Goal: Transaction & Acquisition: Purchase product/service

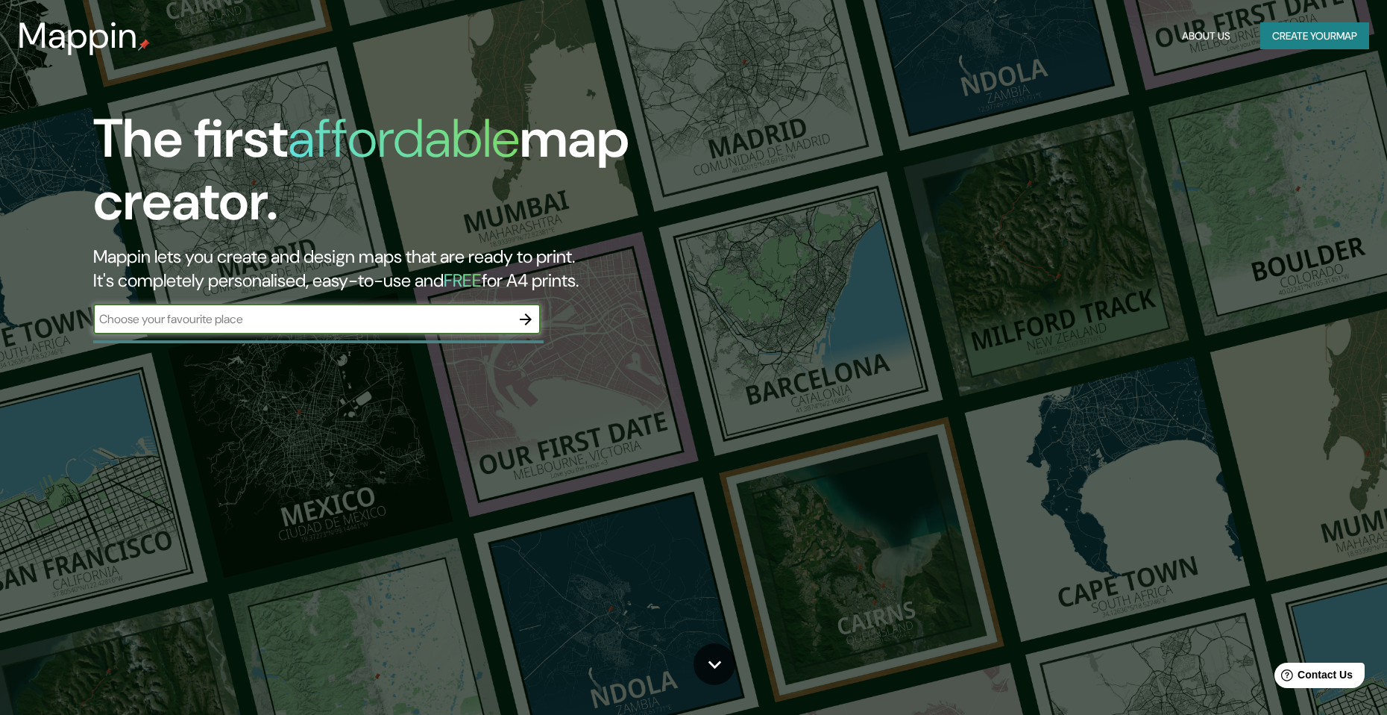
click at [301, 324] on input "text" at bounding box center [302, 318] width 418 height 17
click at [523, 316] on icon "button" at bounding box center [526, 319] width 18 height 18
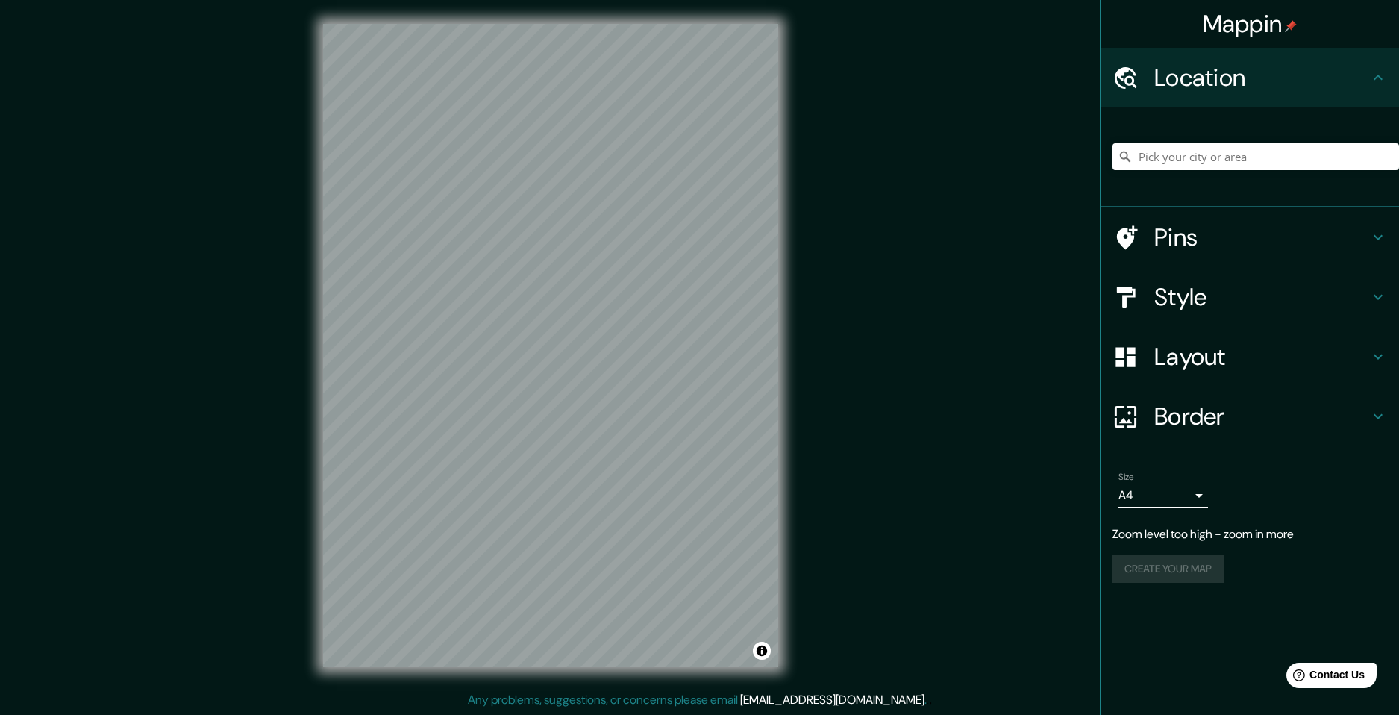
click at [892, 434] on div "Mappin Location Pins Style Layout Border Choose a border. Hint : you can make l…" at bounding box center [699, 357] width 1399 height 715
click at [1257, 84] on h4 "Location" at bounding box center [1261, 78] width 215 height 30
click at [1265, 148] on input "Pick your city or area" at bounding box center [1255, 156] width 286 height 27
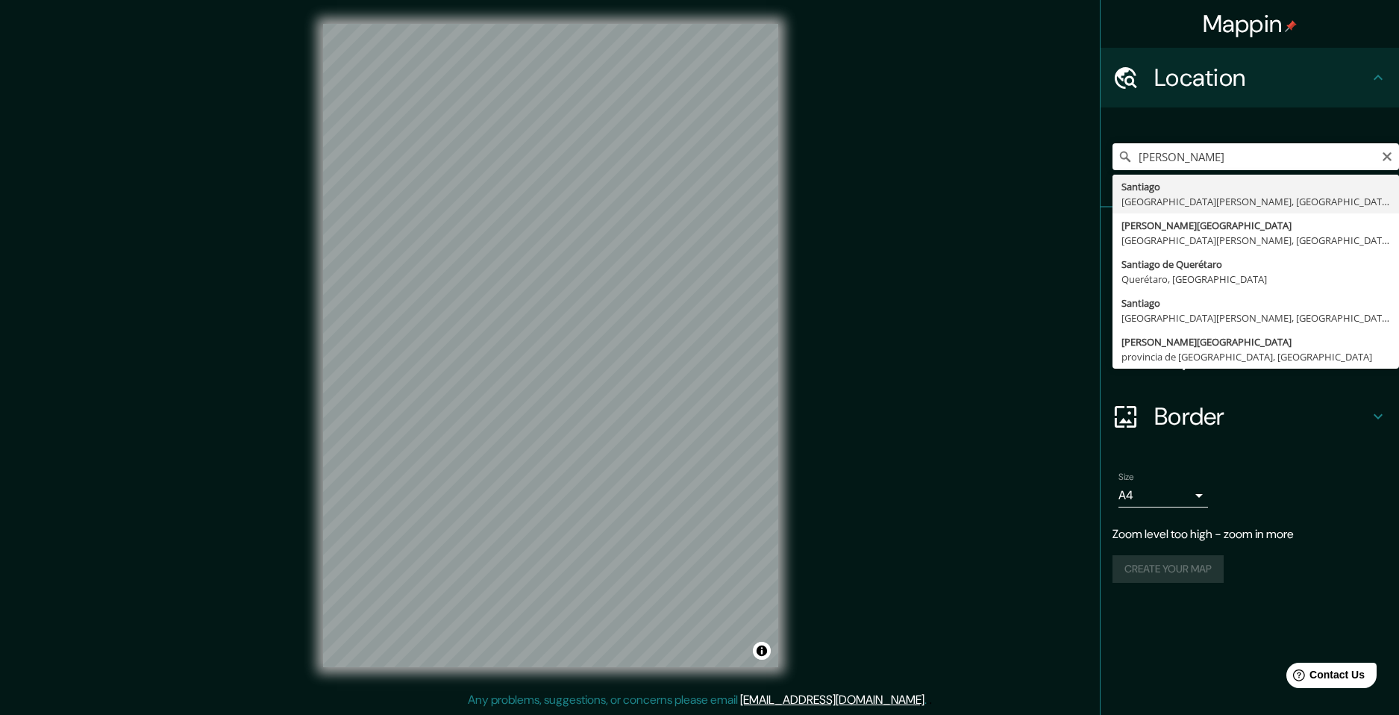
type input "[GEOGRAPHIC_DATA], [GEOGRAPHIC_DATA][PERSON_NAME], [GEOGRAPHIC_DATA]"
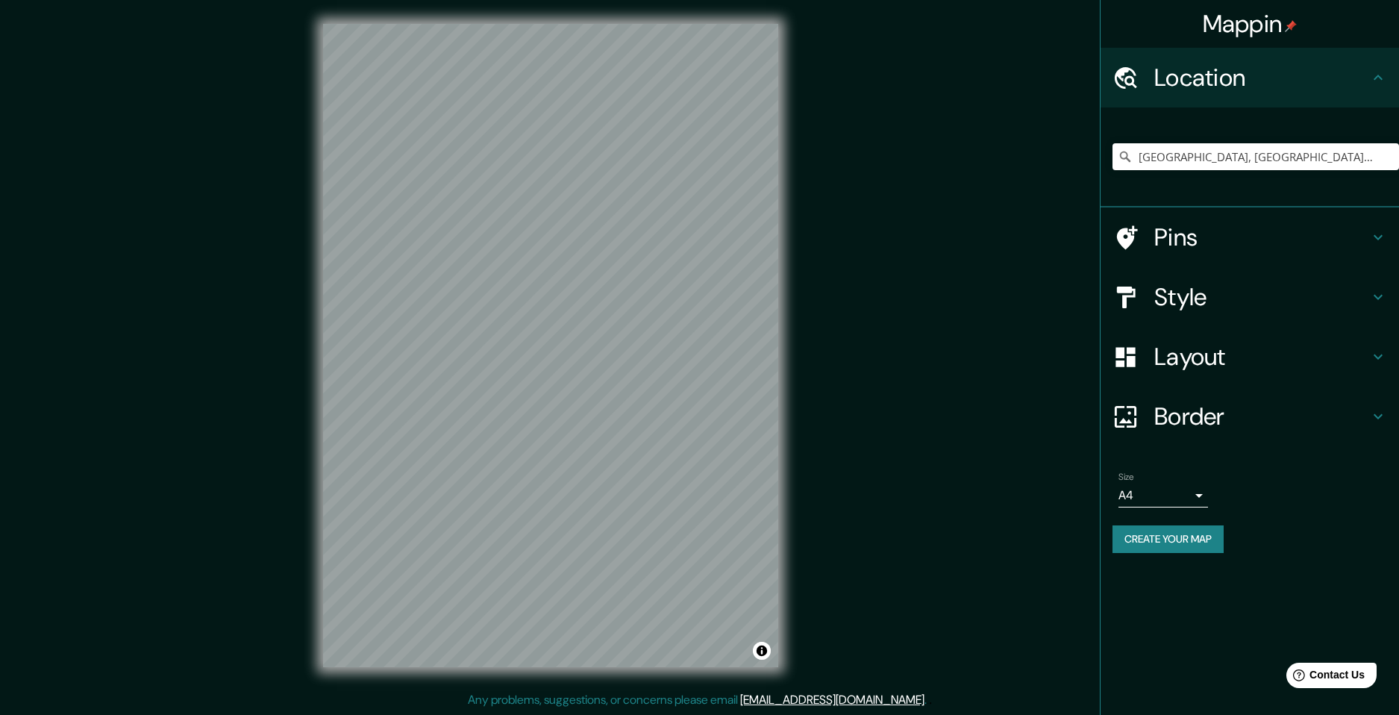
click at [1256, 242] on h4 "Pins" at bounding box center [1261, 237] width 215 height 30
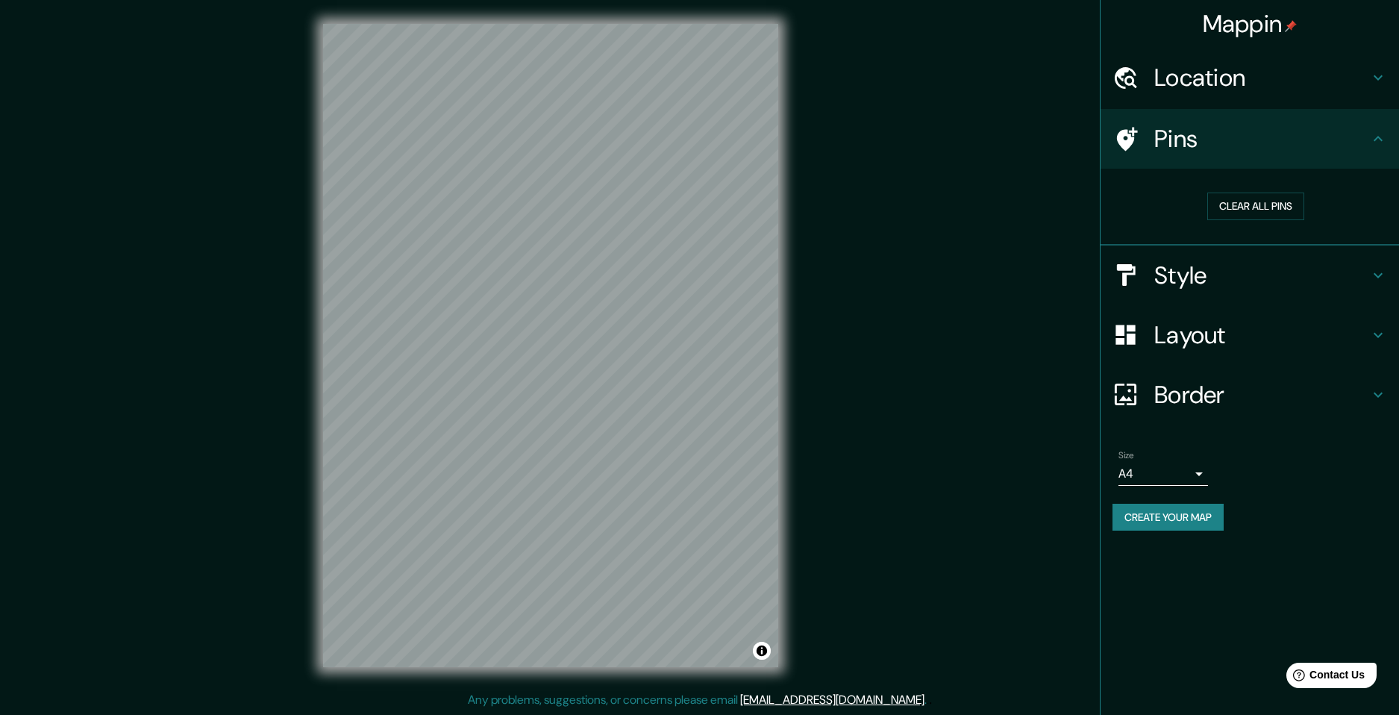
click at [1317, 156] on div "Pins" at bounding box center [1249, 139] width 298 height 60
click at [1292, 324] on h4 "Layout" at bounding box center [1261, 335] width 215 height 30
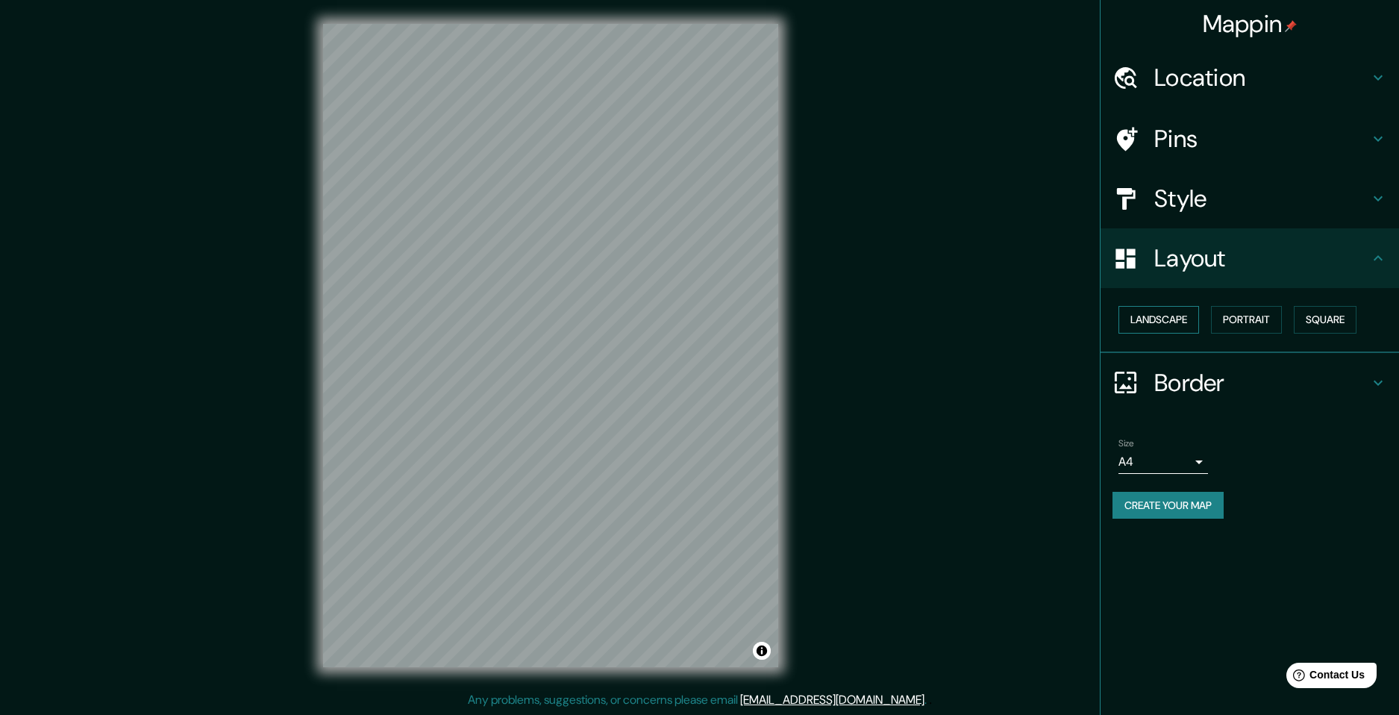
click at [1187, 322] on button "Landscape" at bounding box center [1158, 320] width 81 height 28
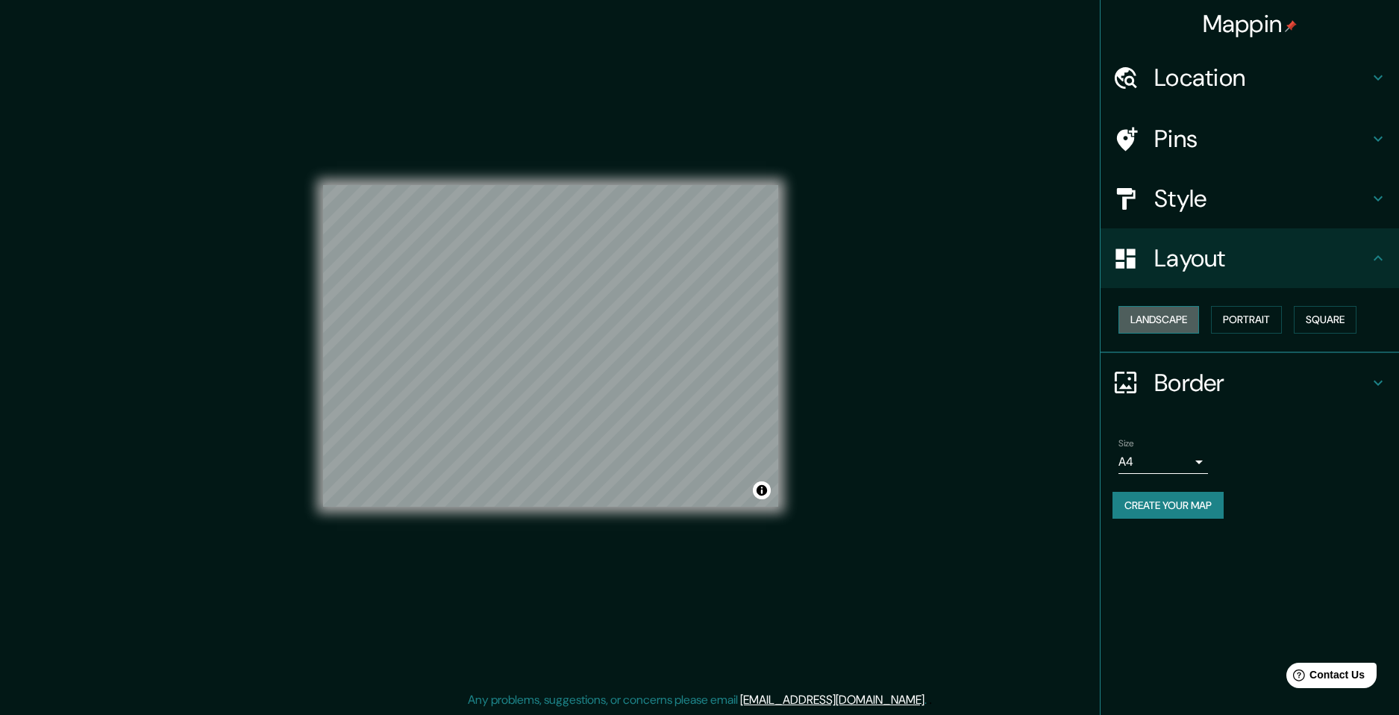
click at [1187, 322] on button "Landscape" at bounding box center [1158, 320] width 81 height 28
click at [1267, 324] on button "Portrait" at bounding box center [1246, 320] width 71 height 28
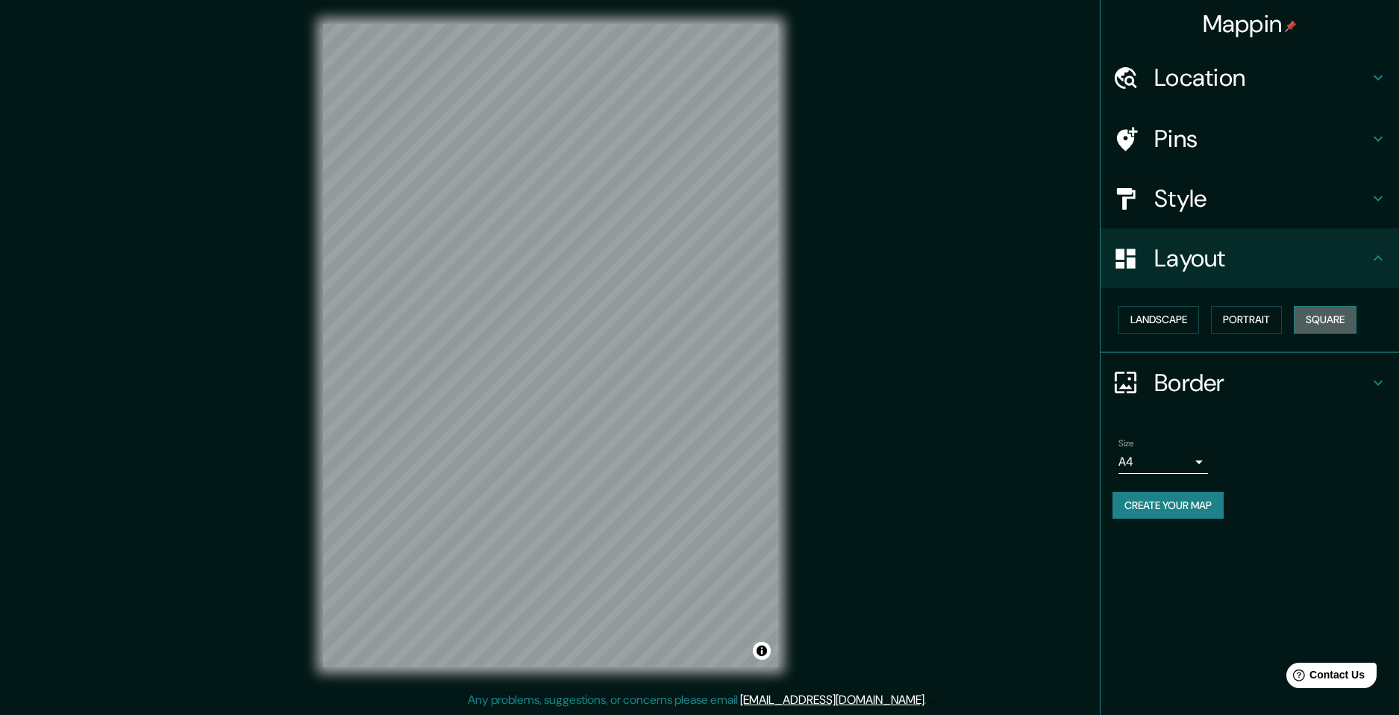
click at [1320, 320] on button "Square" at bounding box center [1324, 320] width 63 height 28
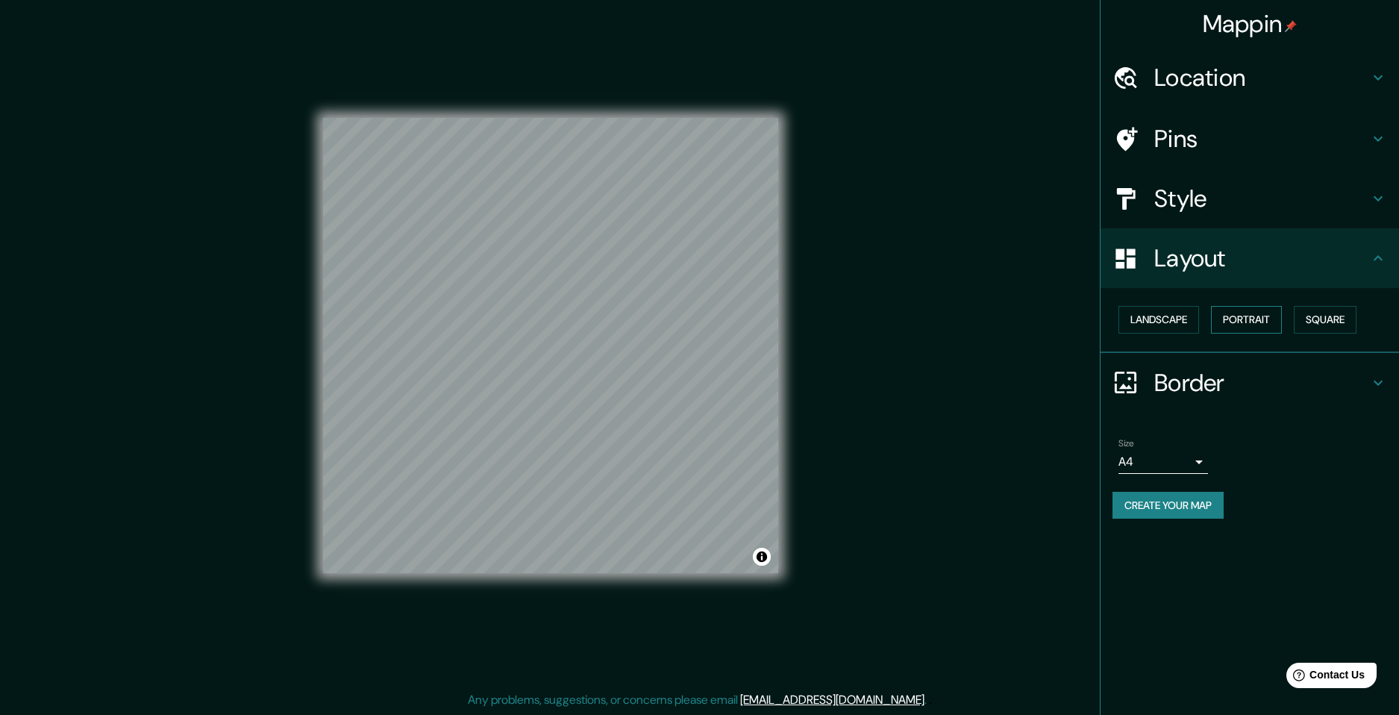
click at [1275, 317] on button "Portrait" at bounding box center [1246, 320] width 71 height 28
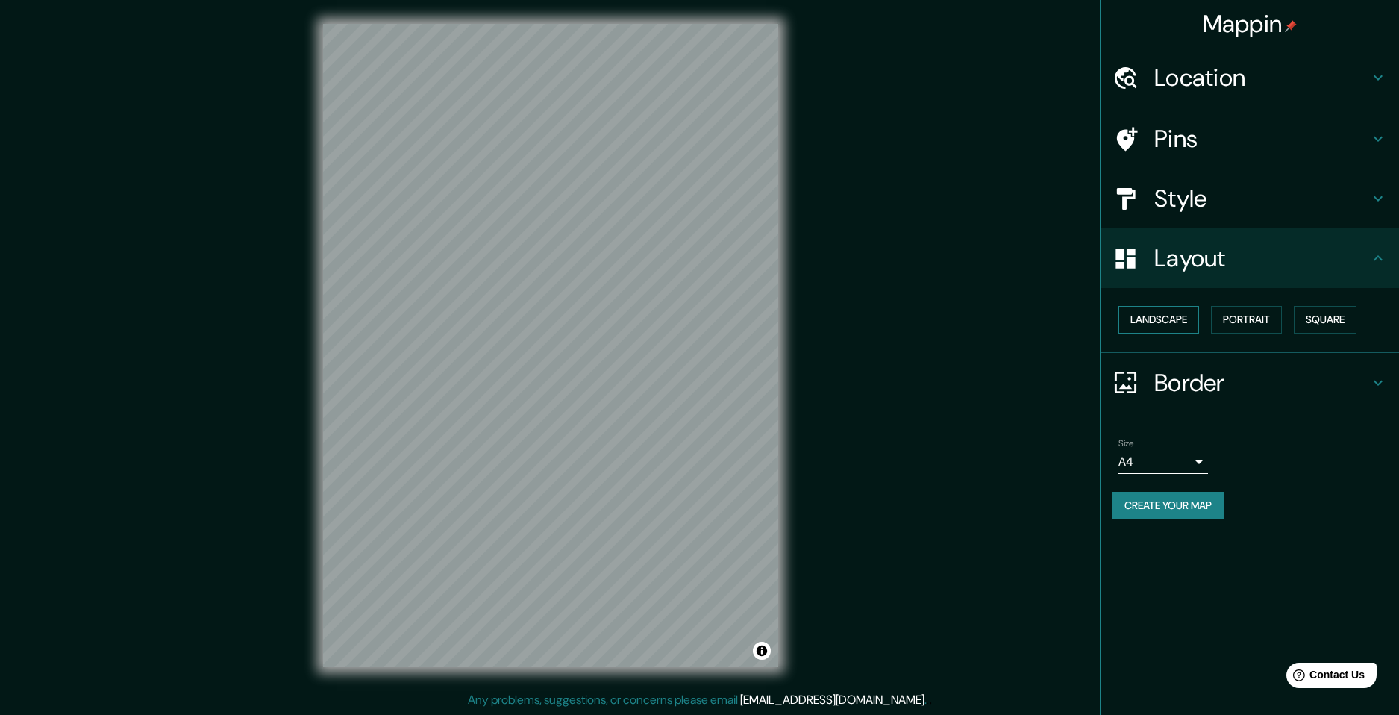
click at [1193, 317] on button "Landscape" at bounding box center [1158, 320] width 81 height 28
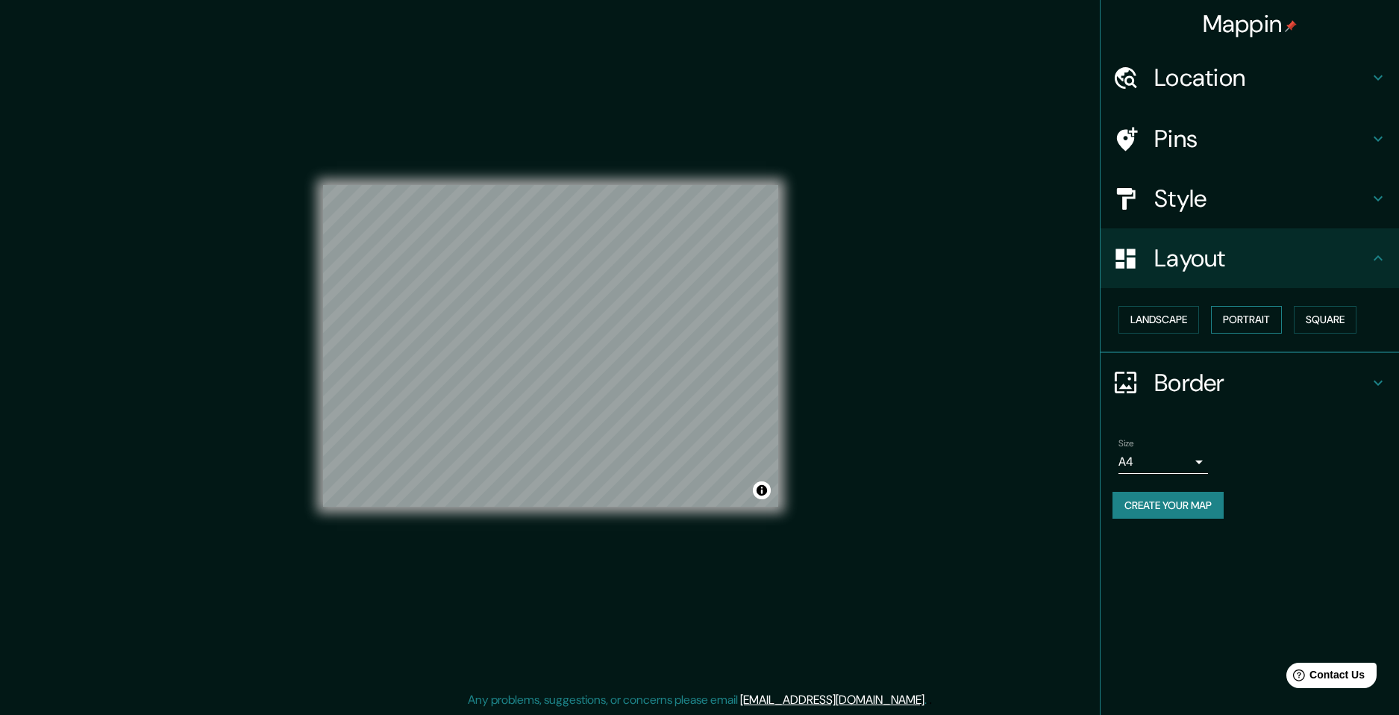
click at [1255, 319] on button "Portrait" at bounding box center [1246, 320] width 71 height 28
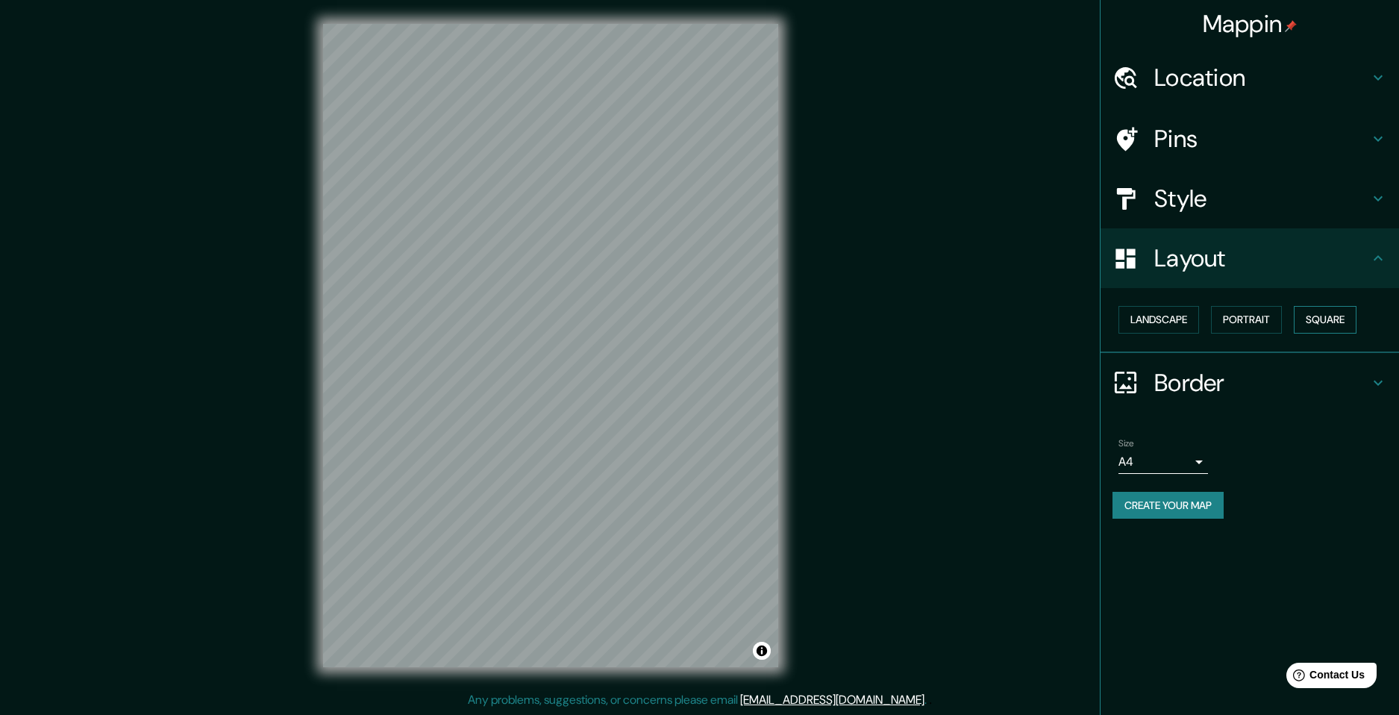
click at [1347, 325] on button "Square" at bounding box center [1324, 320] width 63 height 28
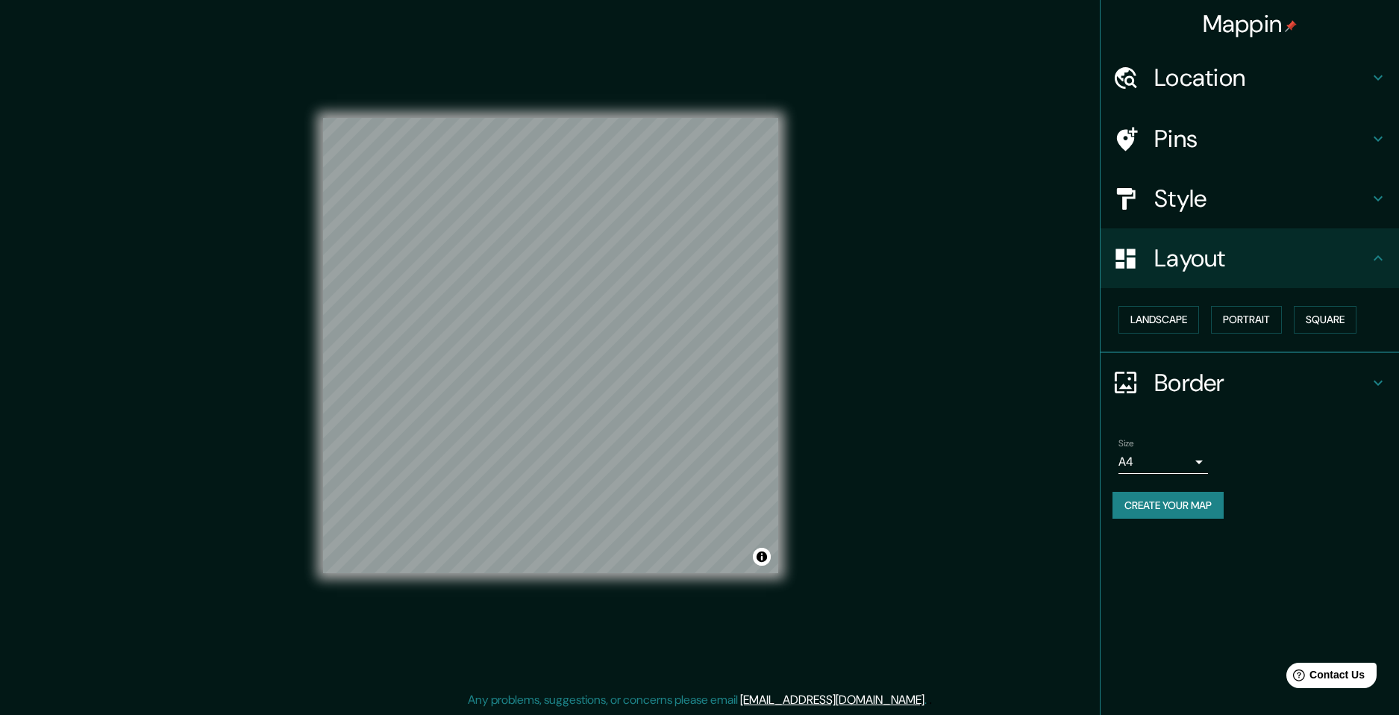
click at [1207, 198] on h4 "Style" at bounding box center [1261, 199] width 215 height 30
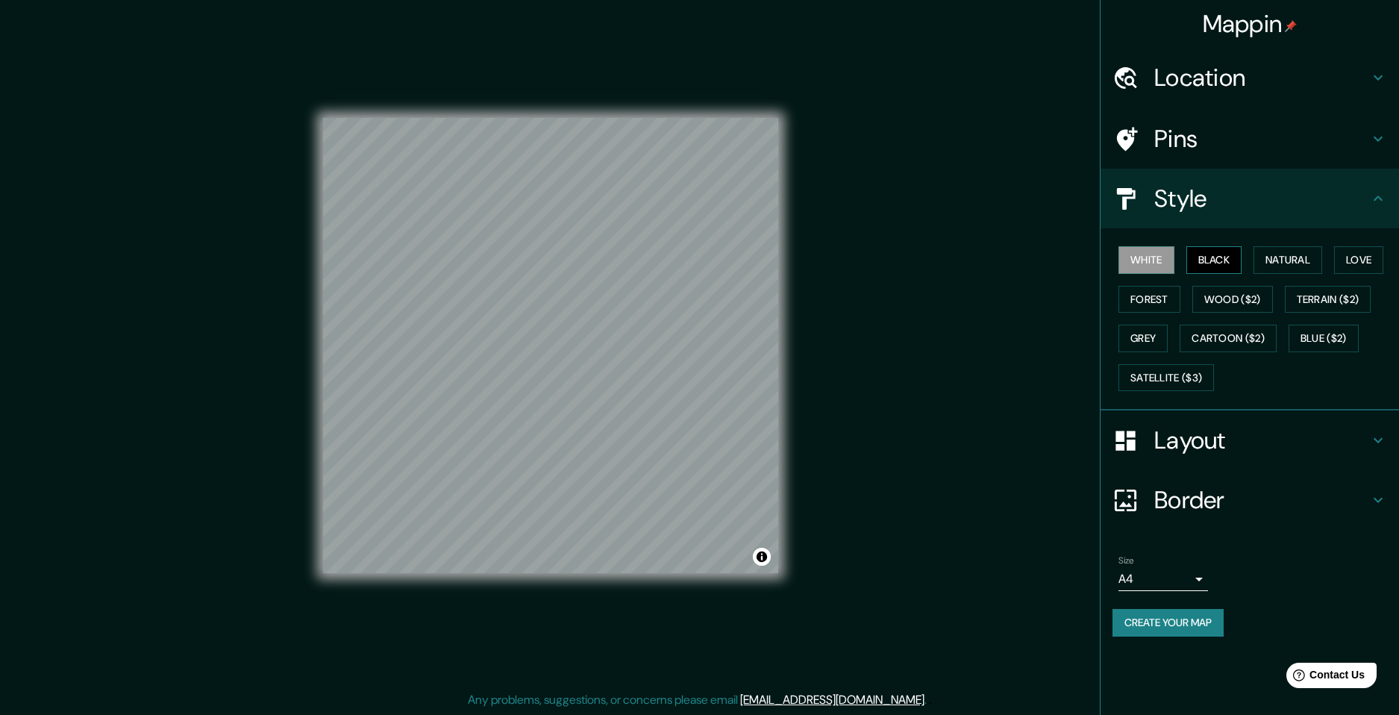
click at [1217, 263] on button "Black" at bounding box center [1214, 260] width 56 height 28
click at [1153, 265] on button "White" at bounding box center [1146, 260] width 56 height 28
click at [1216, 488] on h4 "Border" at bounding box center [1261, 500] width 215 height 30
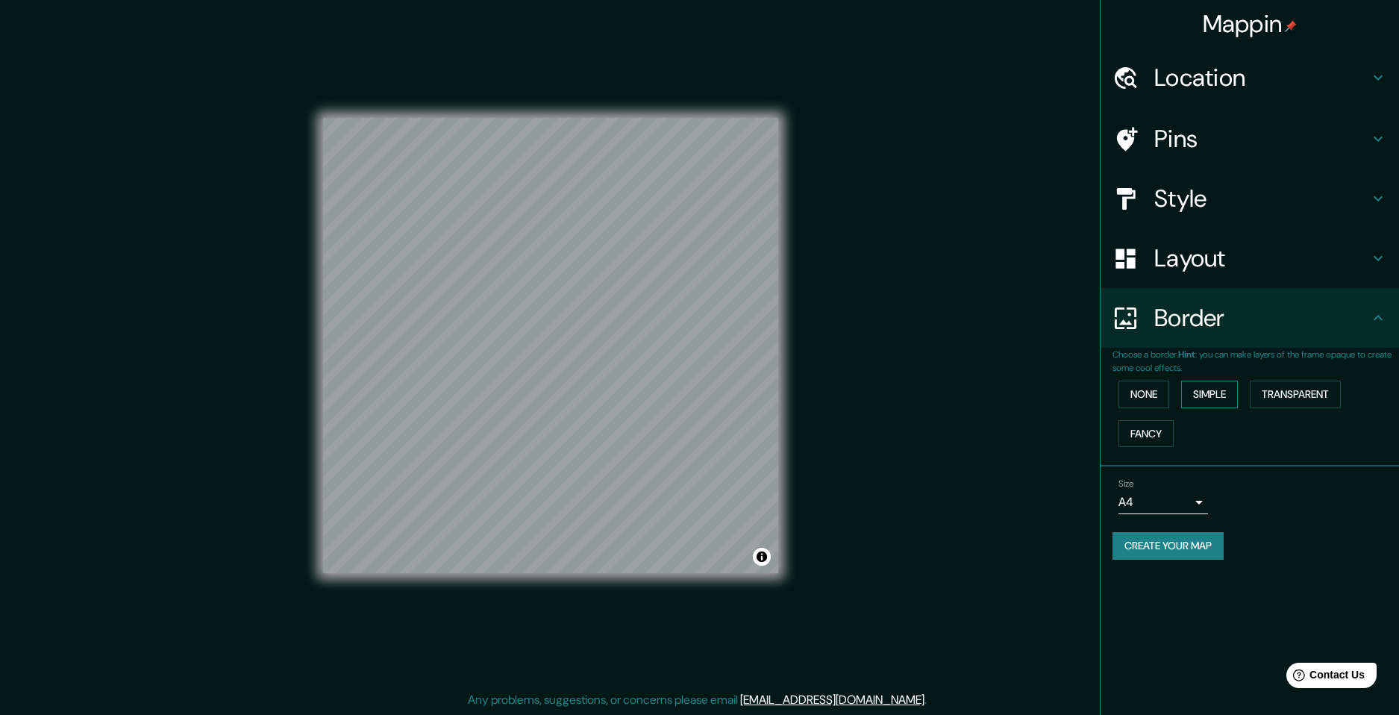
click at [1192, 399] on button "Simple" at bounding box center [1209, 394] width 57 height 28
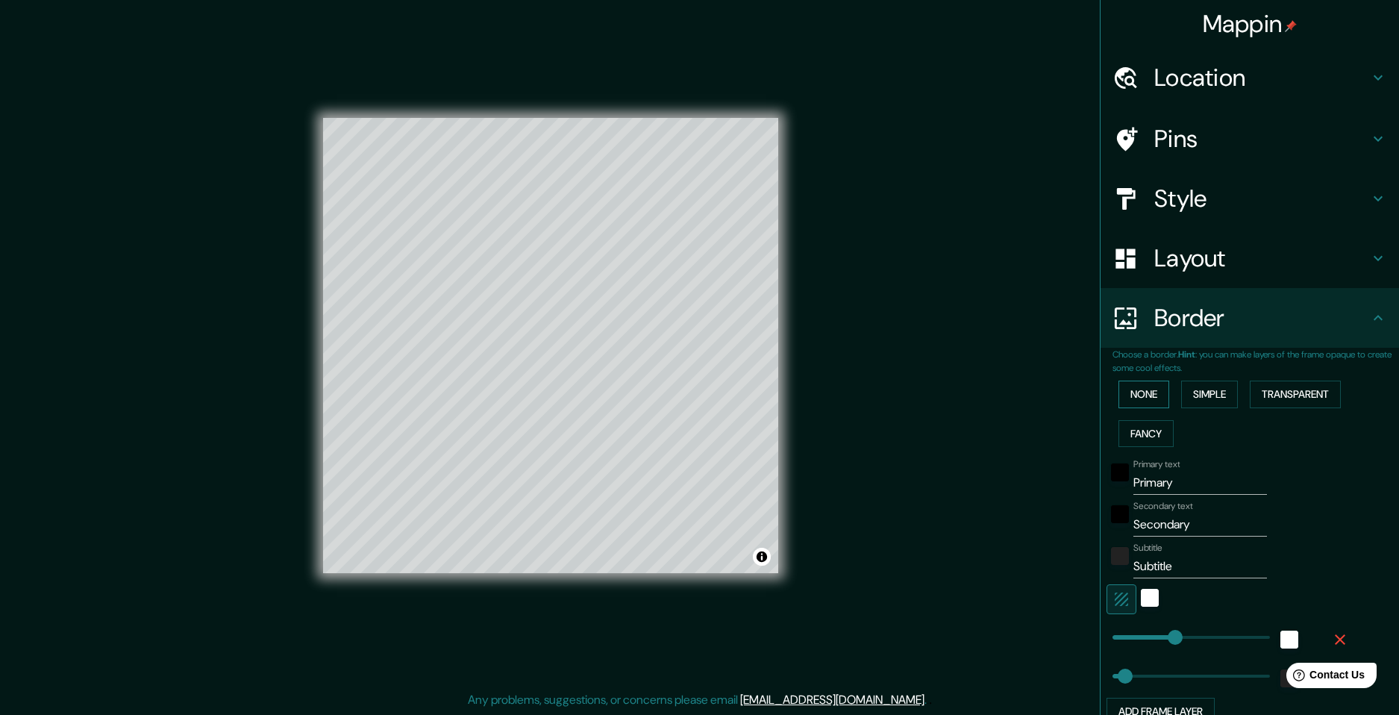
click at [1144, 395] on button "None" at bounding box center [1143, 394] width 51 height 28
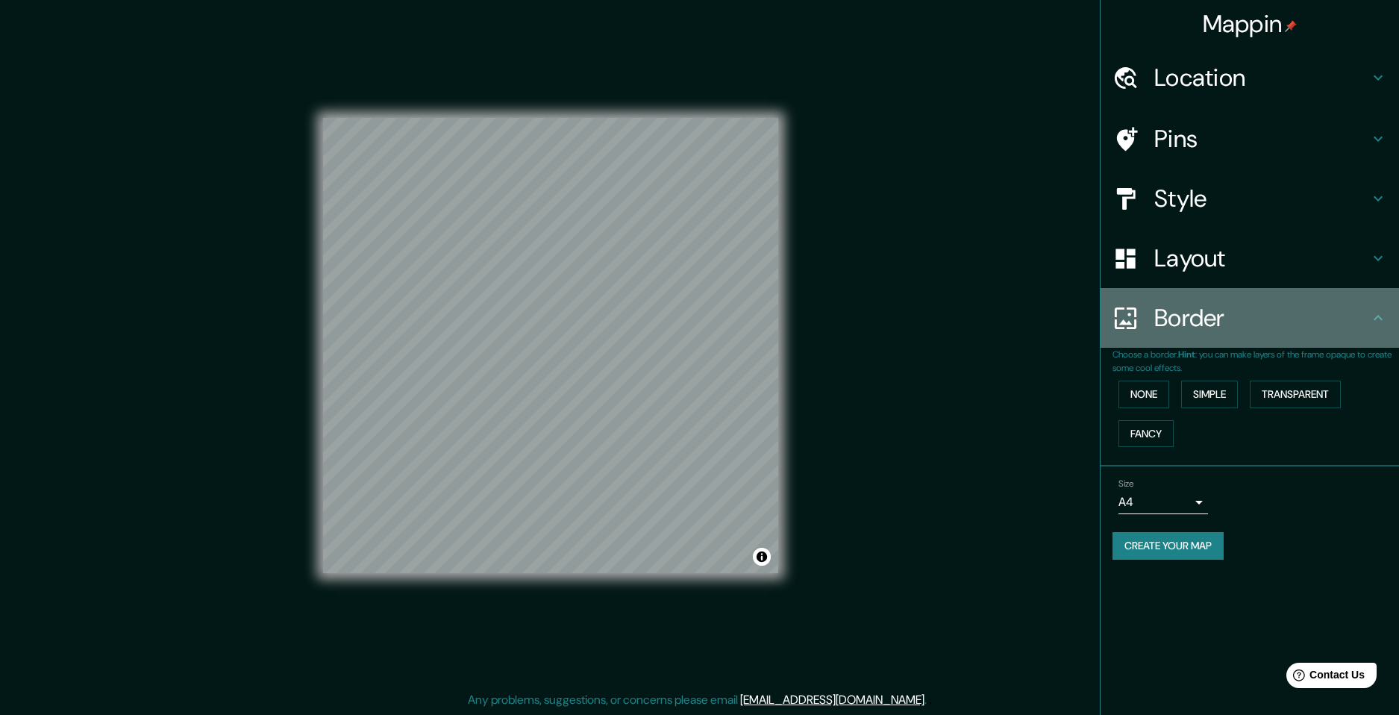
click at [1250, 335] on div "Border" at bounding box center [1249, 318] width 298 height 60
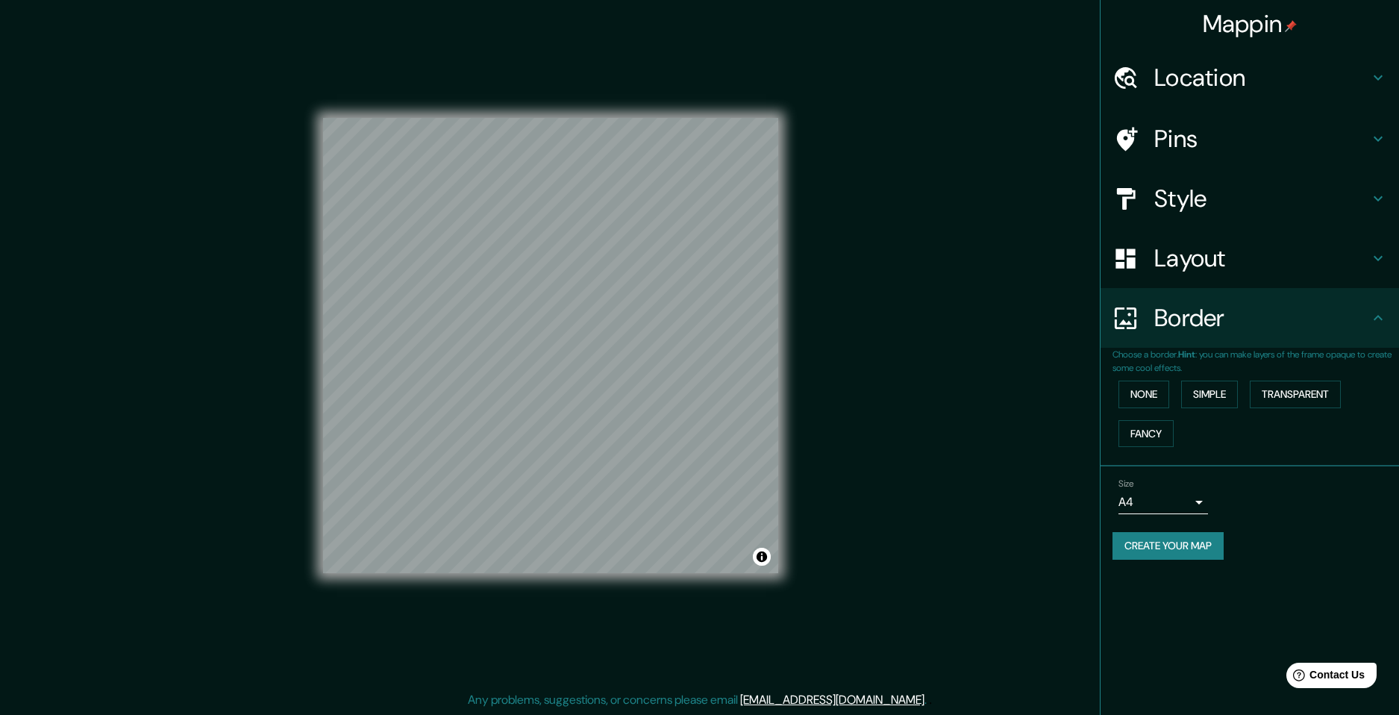
click at [1246, 151] on h4 "Pins" at bounding box center [1261, 139] width 215 height 30
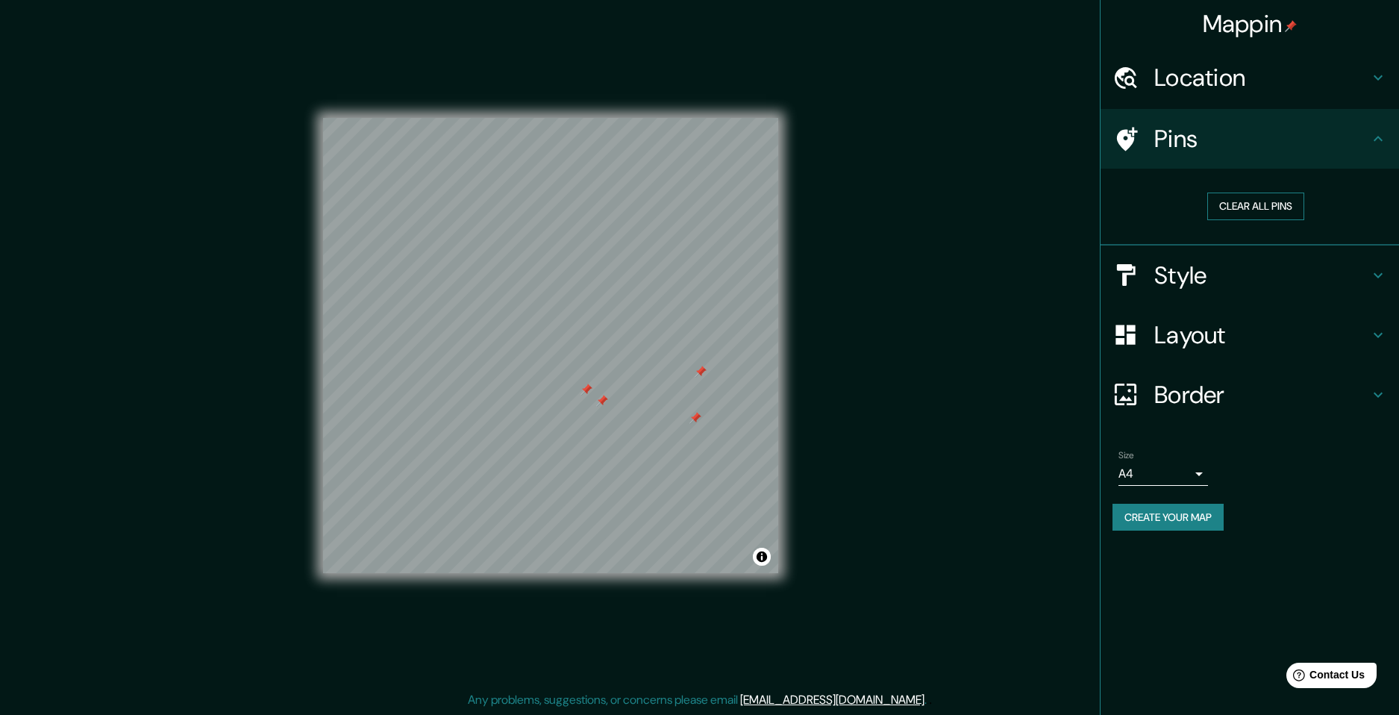
click at [1257, 204] on button "Clear all pins" at bounding box center [1255, 206] width 97 height 28
click at [1282, 400] on h4 "Border" at bounding box center [1261, 395] width 215 height 30
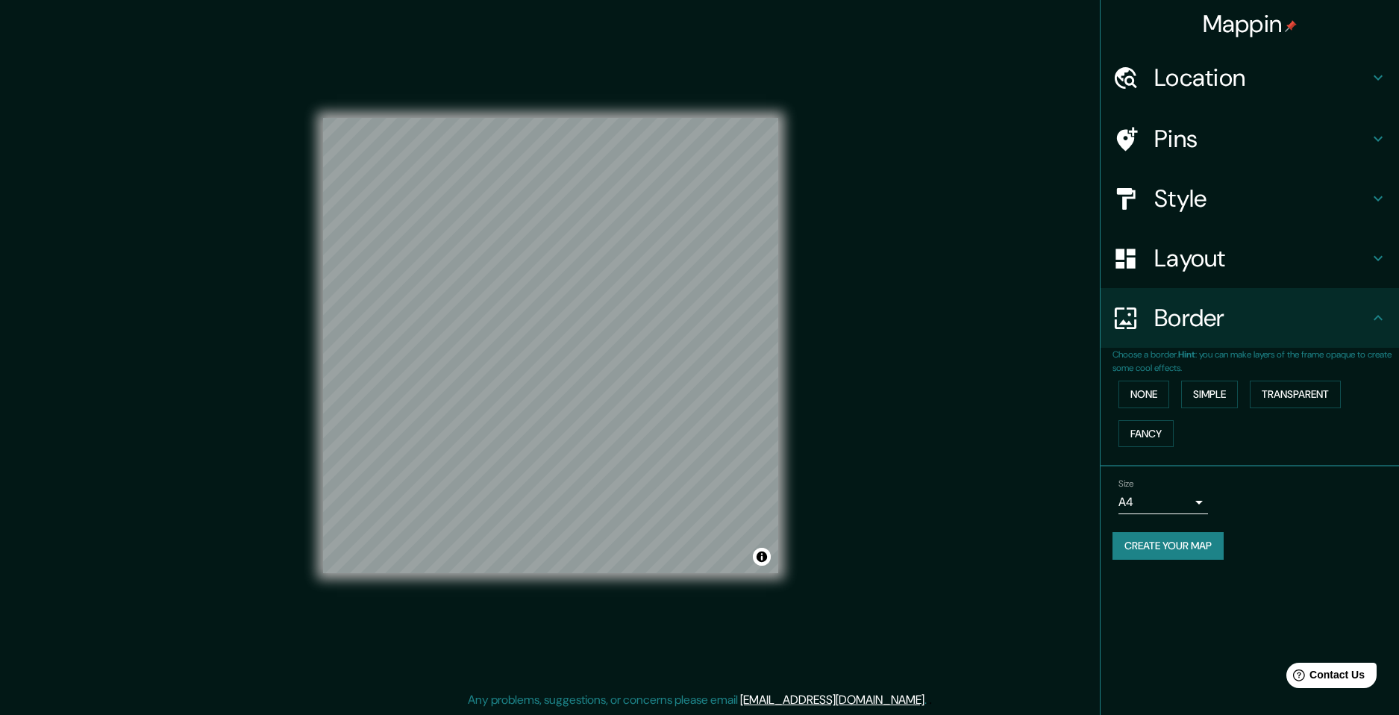
click at [1241, 310] on h4 "Border" at bounding box center [1261, 318] width 215 height 30
click at [1257, 266] on h4 "Layout" at bounding box center [1261, 258] width 215 height 30
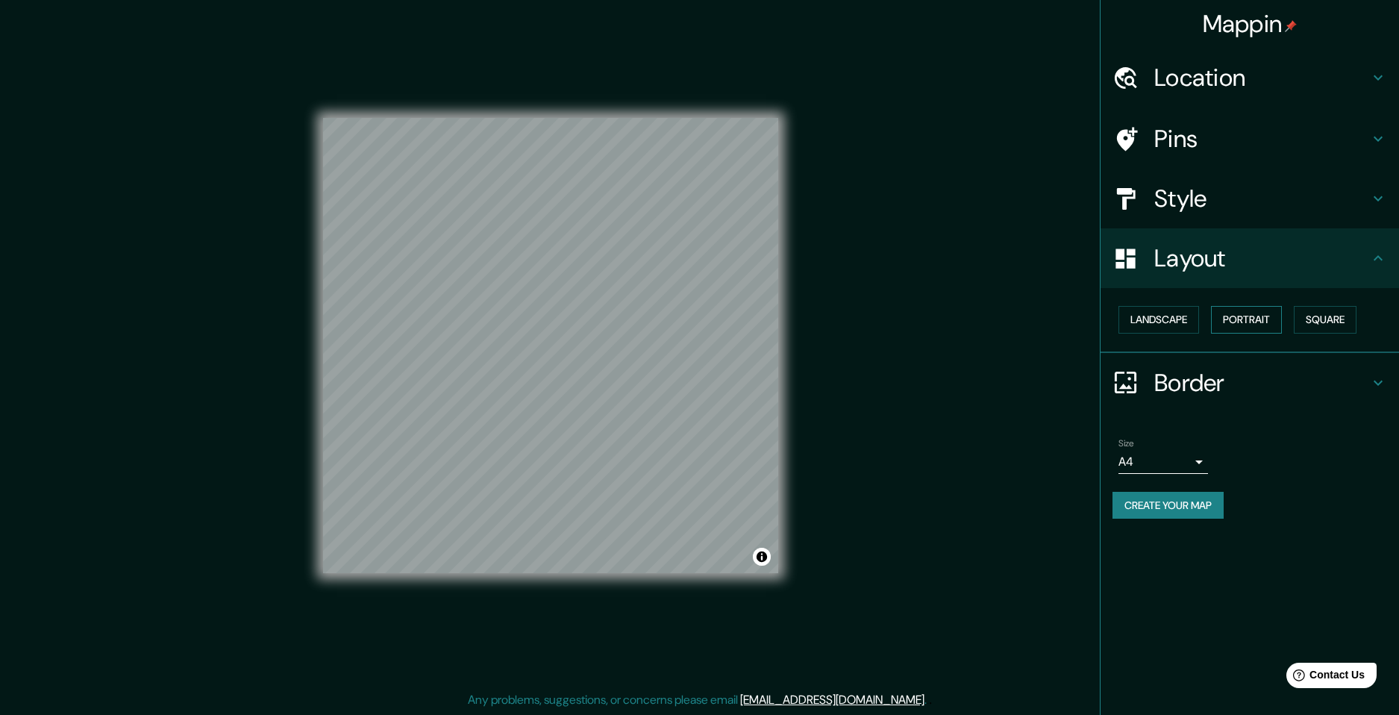
click at [1263, 321] on button "Portrait" at bounding box center [1246, 320] width 71 height 28
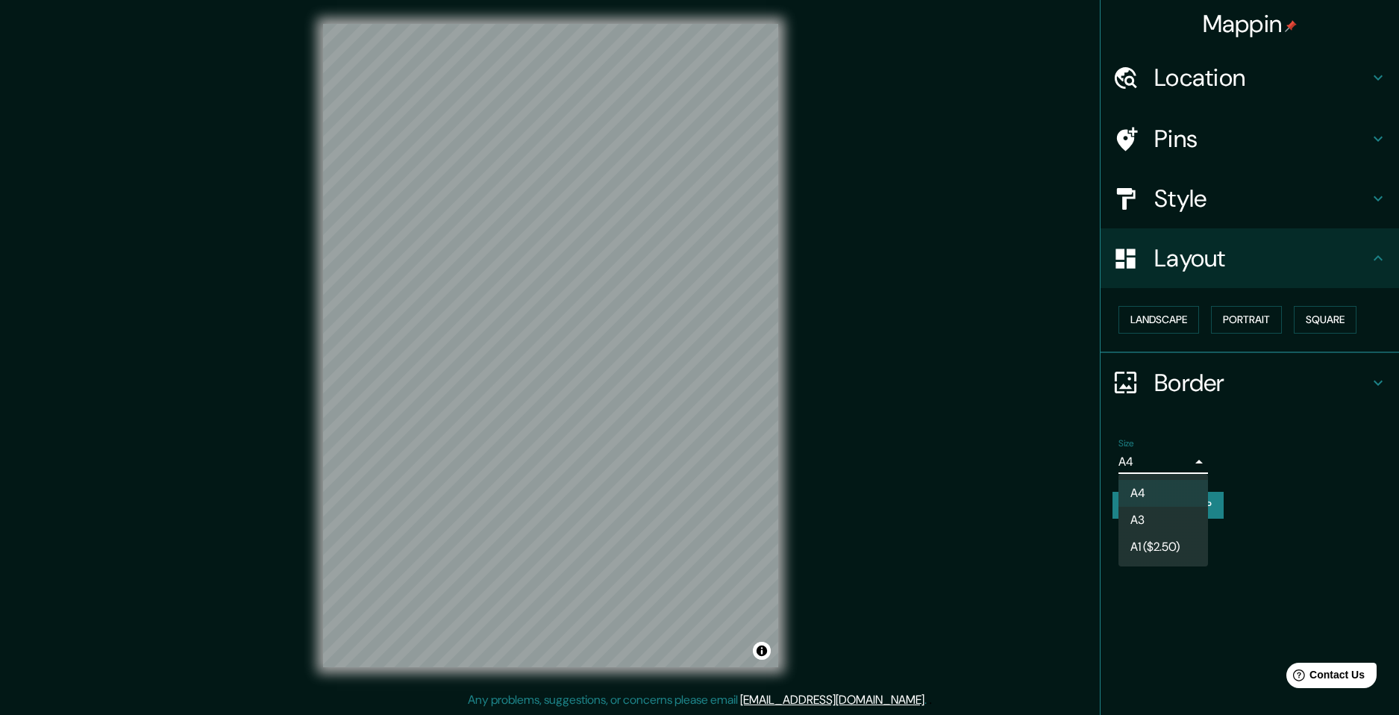
click at [1172, 467] on body "Mappin Location [GEOGRAPHIC_DATA], [GEOGRAPHIC_DATA][PERSON_NAME], [GEOGRAPHIC_…" at bounding box center [699, 357] width 1399 height 715
click at [1173, 460] on div at bounding box center [699, 357] width 1399 height 715
click at [1165, 510] on button "Create your map" at bounding box center [1167, 506] width 111 height 28
drag, startPoint x: 788, startPoint y: 561, endPoint x: 1137, endPoint y: 521, distance: 351.3
click at [1137, 521] on div "Size A4 single Create your map" at bounding box center [1249, 481] width 275 height 99
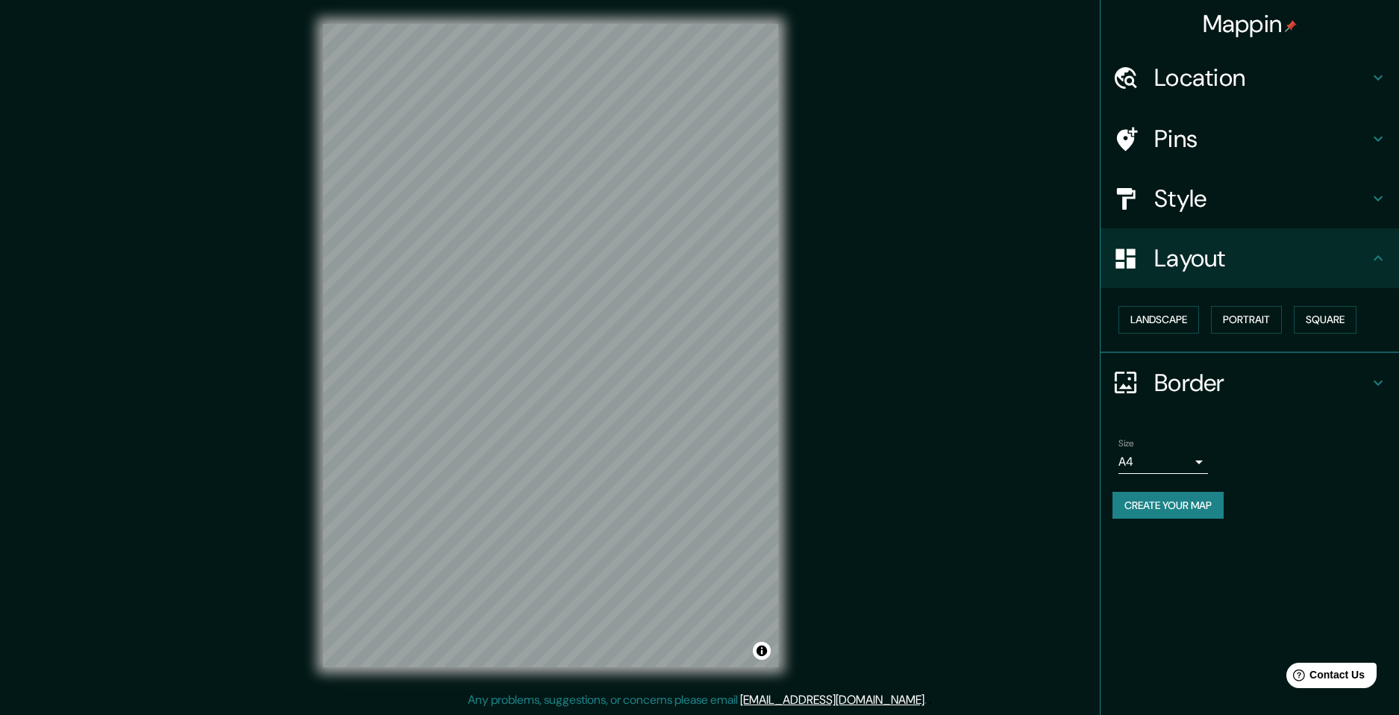
click at [1254, 82] on h4 "Location" at bounding box center [1261, 78] width 215 height 30
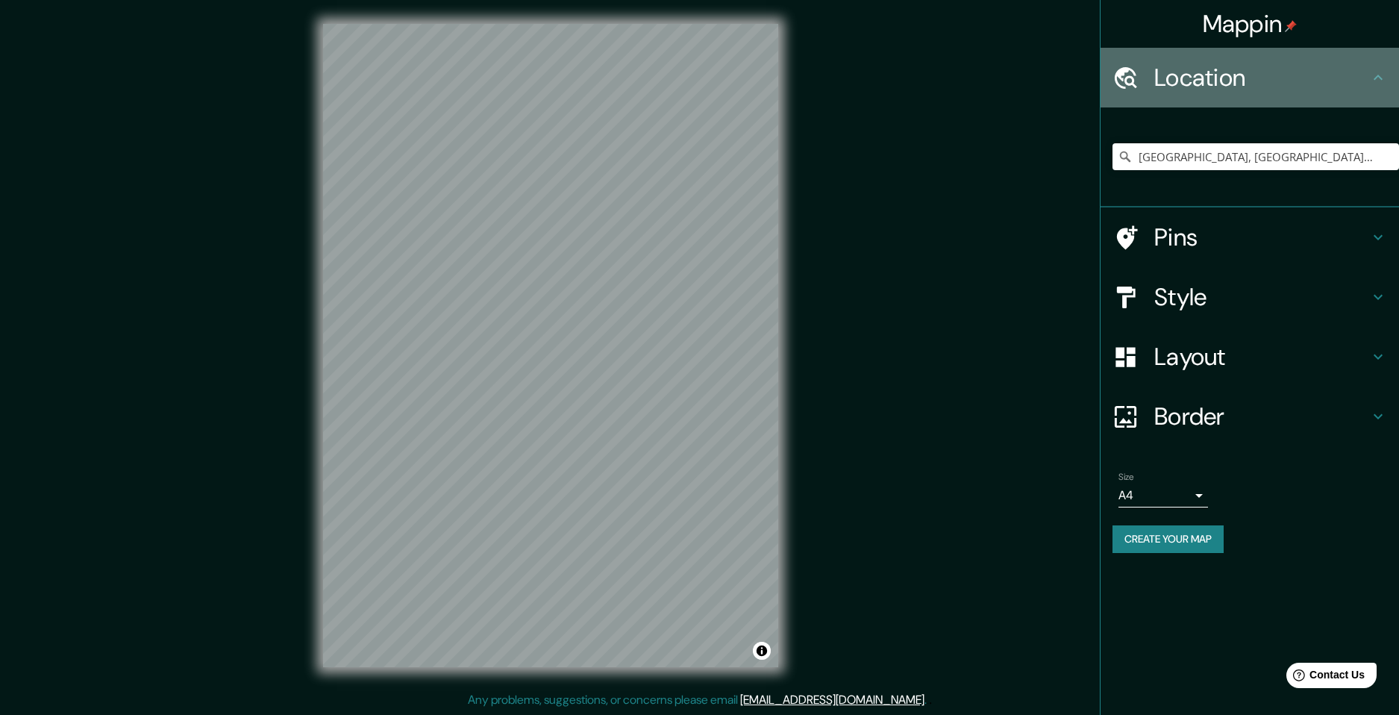
click at [1254, 82] on h4 "Location" at bounding box center [1261, 78] width 215 height 30
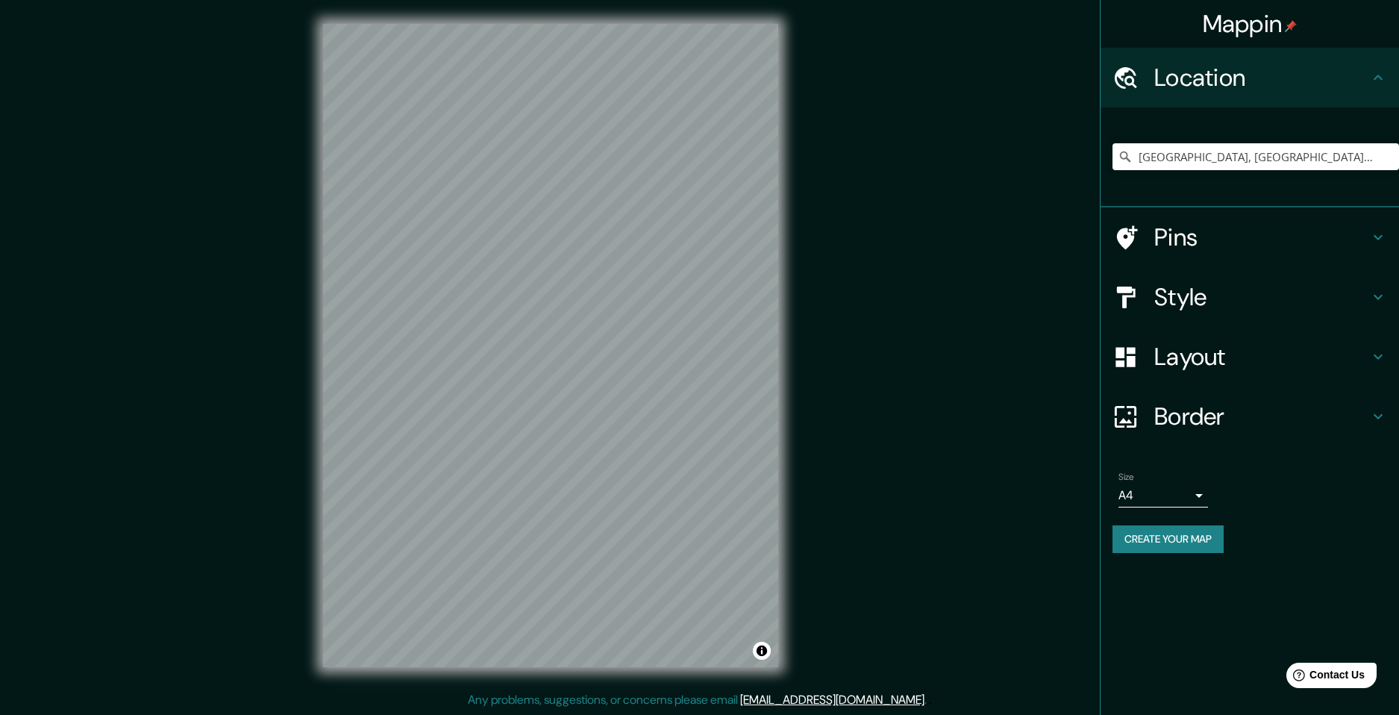
click at [1274, 580] on div "Mappin Location [GEOGRAPHIC_DATA], [GEOGRAPHIC_DATA][PERSON_NAME], [GEOGRAPHIC_…" at bounding box center [1249, 357] width 299 height 715
click at [1216, 345] on h4 "Layout" at bounding box center [1261, 357] width 215 height 30
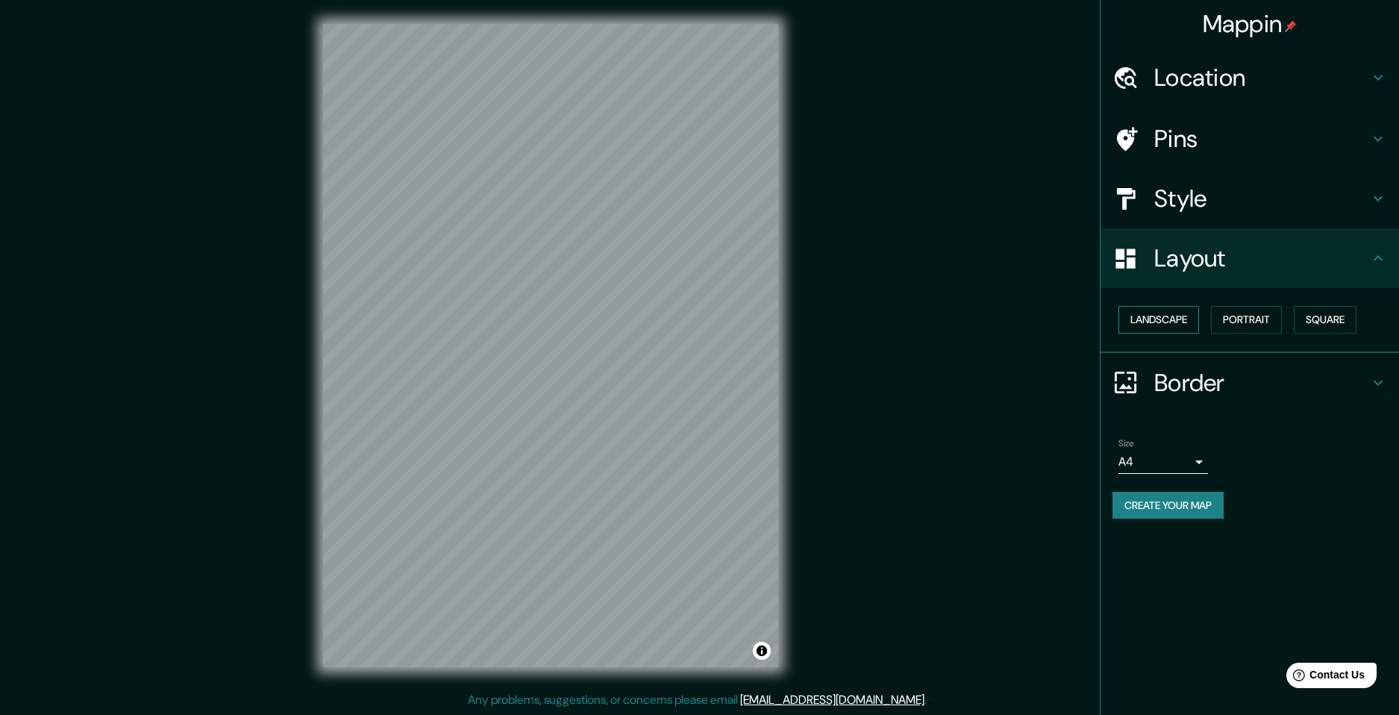
click at [1165, 320] on button "Landscape" at bounding box center [1158, 320] width 81 height 28
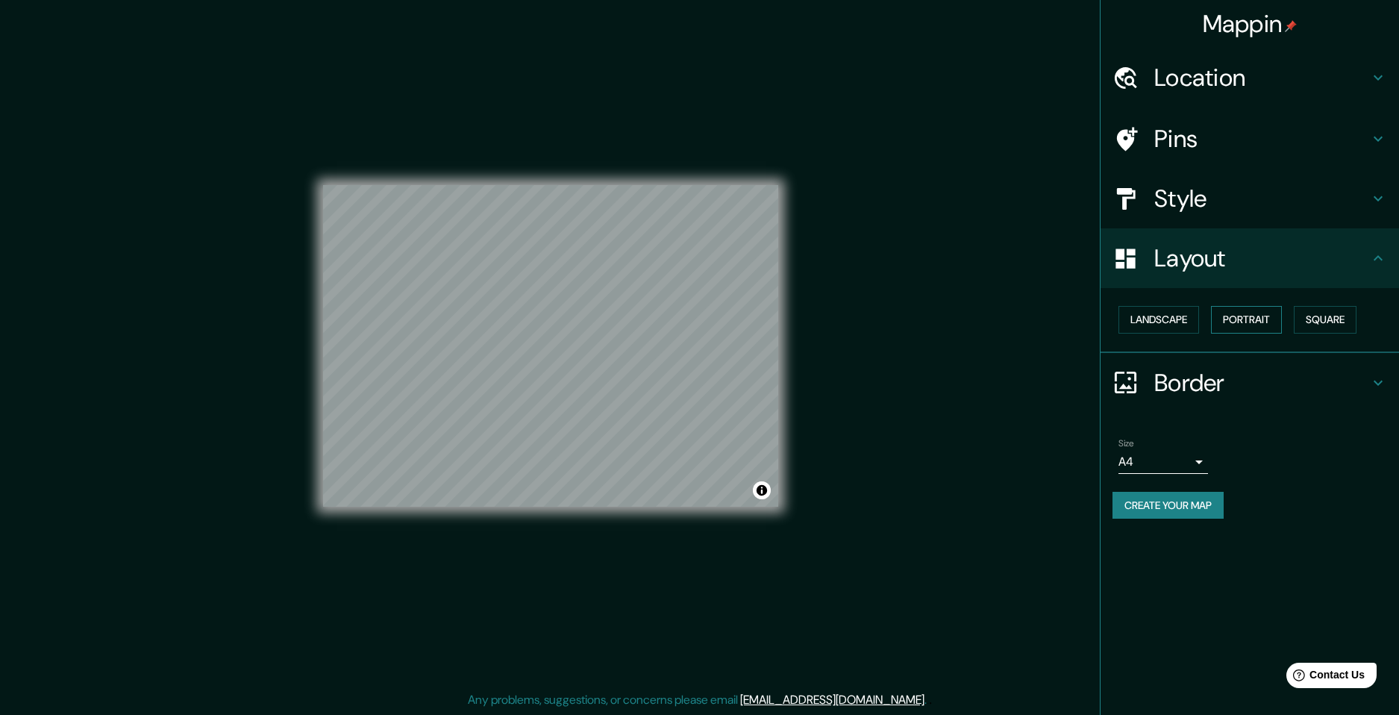
click at [1256, 318] on button "Portrait" at bounding box center [1246, 320] width 71 height 28
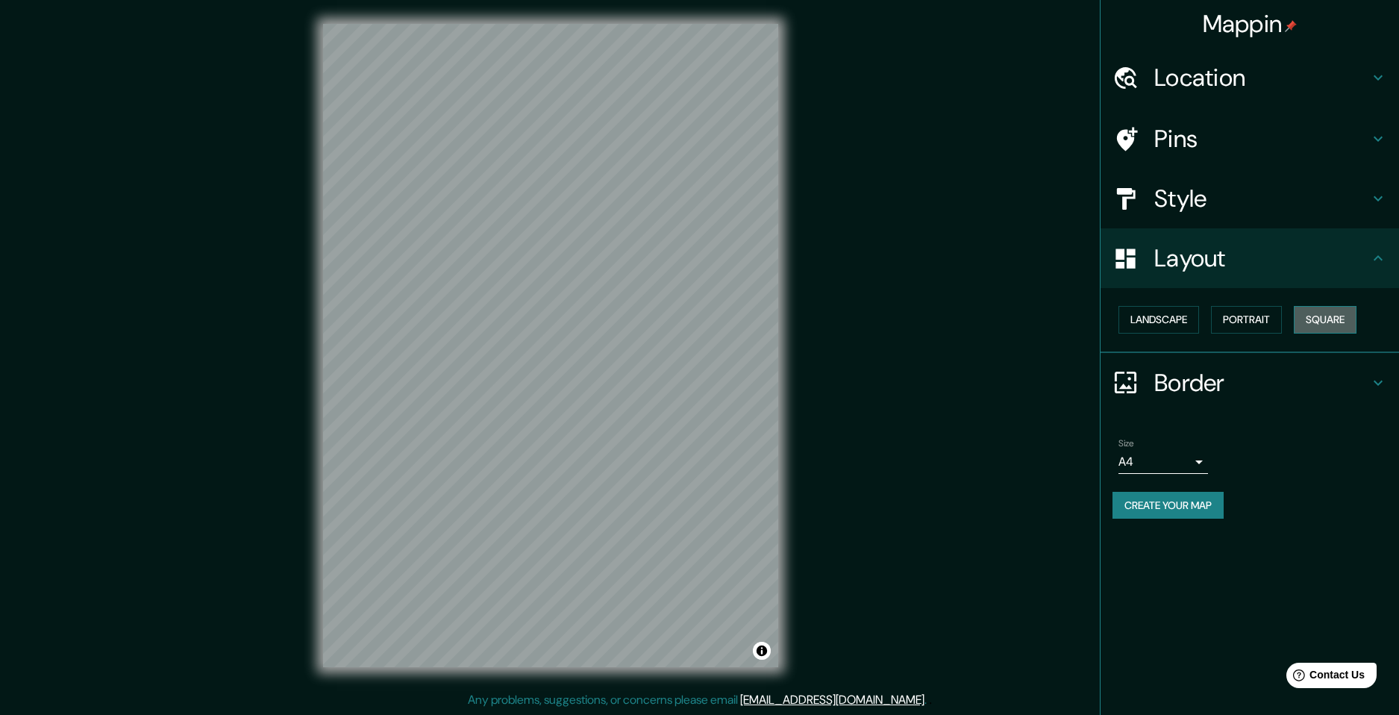
click at [1318, 319] on button "Square" at bounding box center [1324, 320] width 63 height 28
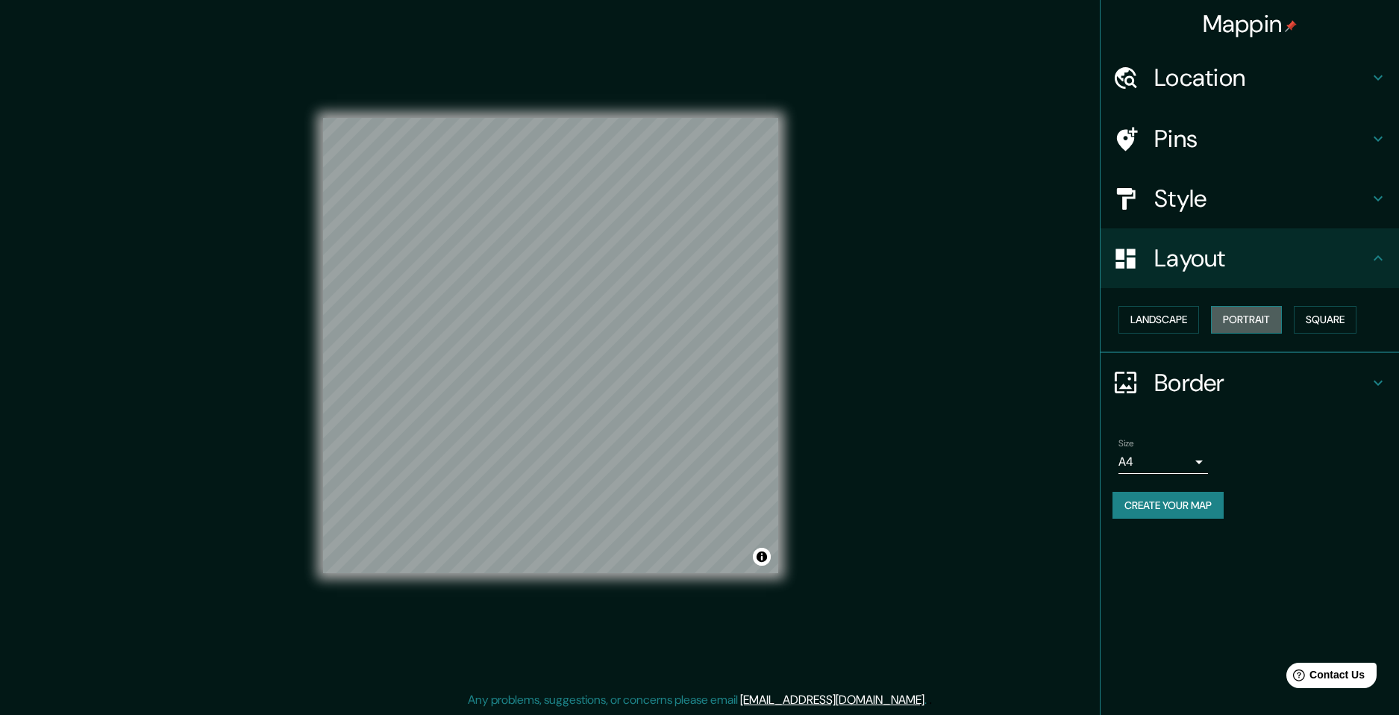
click at [1258, 319] on button "Portrait" at bounding box center [1246, 320] width 71 height 28
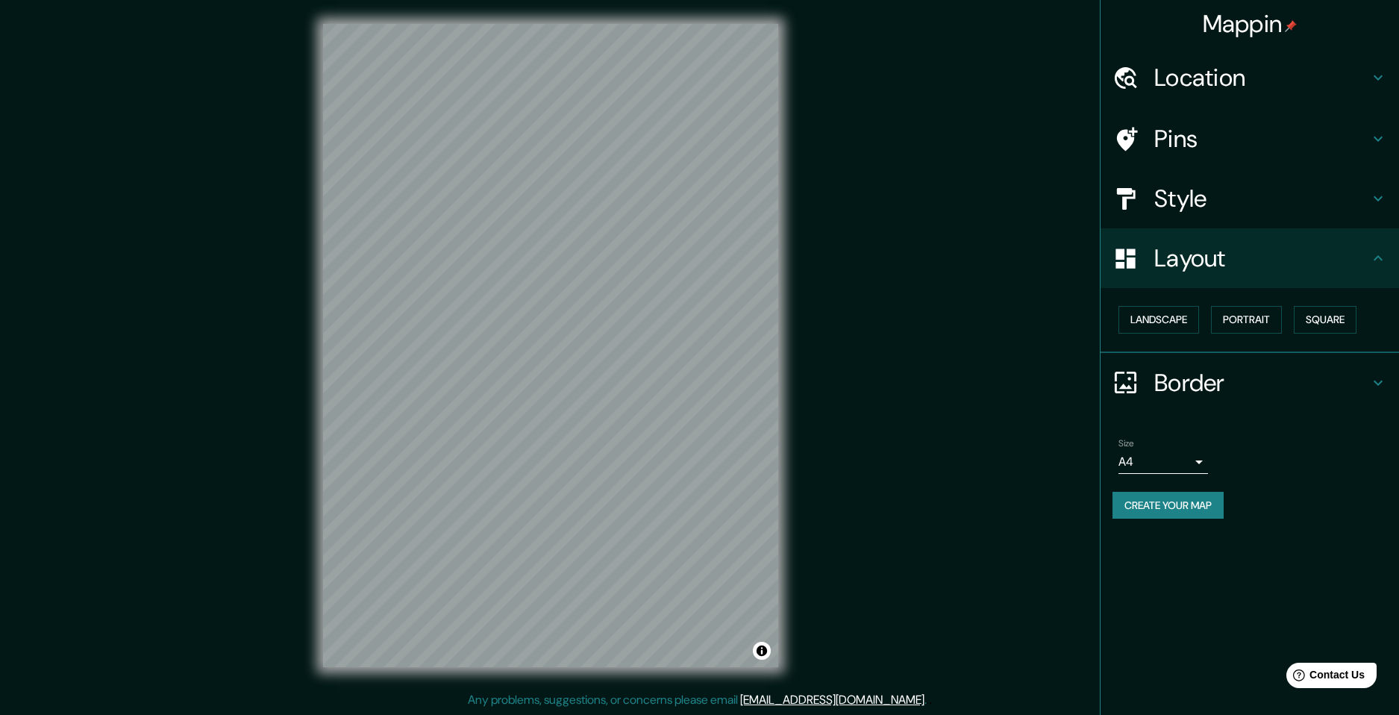
click at [1294, 376] on h4 "Border" at bounding box center [1261, 383] width 215 height 30
